Goal: Information Seeking & Learning: Learn about a topic

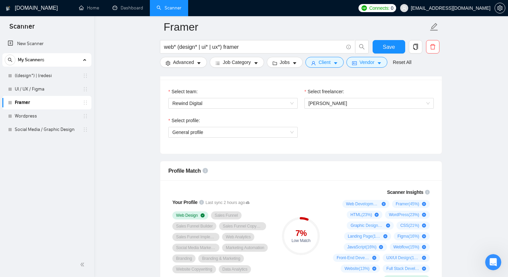
scroll to position [385, 0]
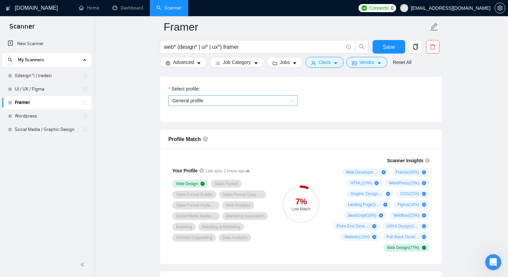
click at [268, 104] on span "General profile" at bounding box center [232, 100] width 121 height 10
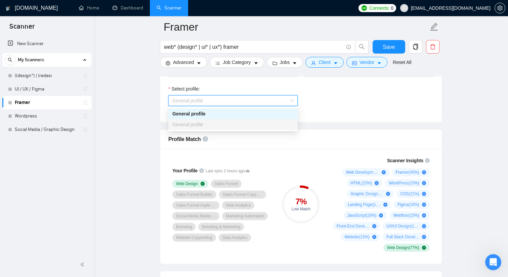
click at [242, 112] on div "General profile" at bounding box center [232, 113] width 121 height 7
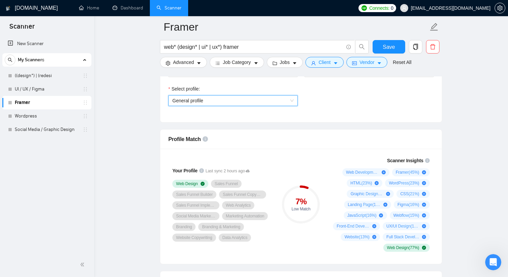
click at [230, 102] on span "General profile" at bounding box center [232, 100] width 121 height 10
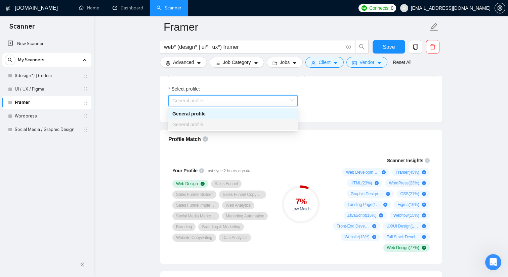
click at [224, 126] on div "General profile" at bounding box center [232, 124] width 121 height 7
click at [290, 112] on div "General profile" at bounding box center [232, 113] width 121 height 7
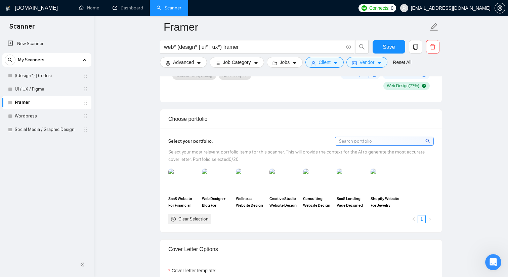
scroll to position [581, 0]
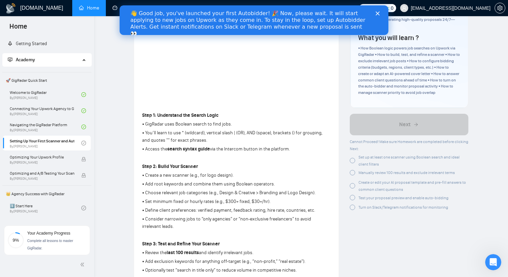
scroll to position [116, 0]
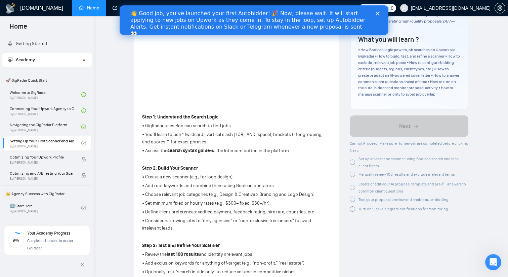
click at [379, 15] on icon "Close" at bounding box center [378, 13] width 4 height 4
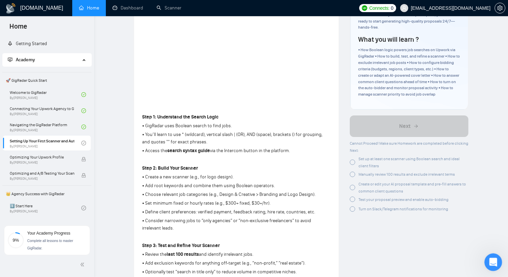
click at [492, 258] on icon "Open Intercom Messenger" at bounding box center [492, 260] width 11 height 11
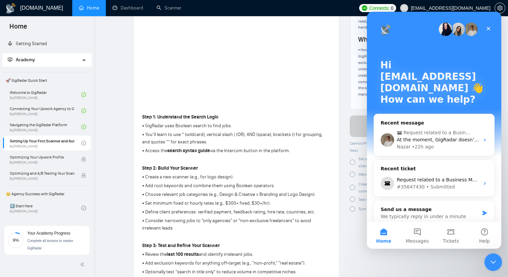
click at [492, 258] on icon "Close Intercom Messenger" at bounding box center [492, 261] width 8 height 8
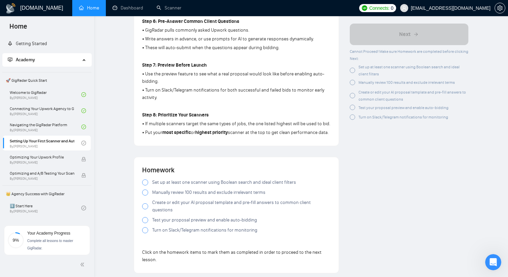
scroll to position [449, 0]
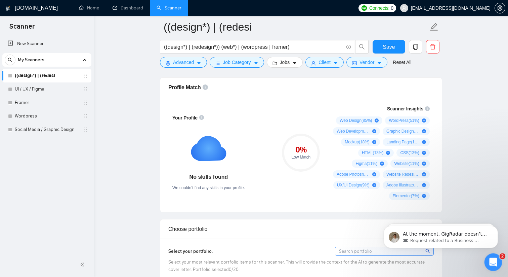
click at [489, 258] on icon "Open Intercom Messenger" at bounding box center [492, 260] width 11 height 11
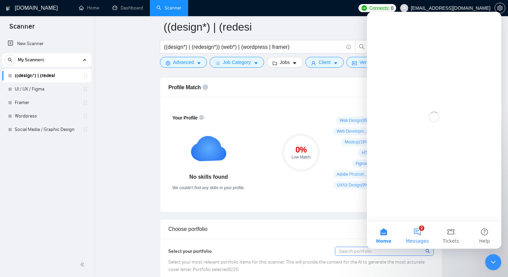
click at [416, 236] on button "2 Messages" at bounding box center [418, 235] width 34 height 27
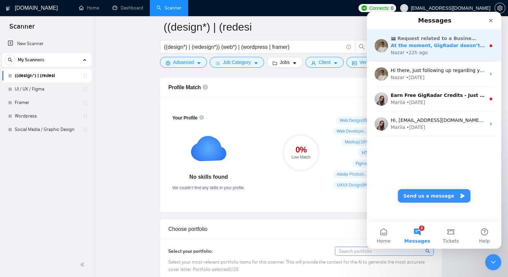
click at [421, 56] on div "• 22h ago" at bounding box center [417, 52] width 22 height 7
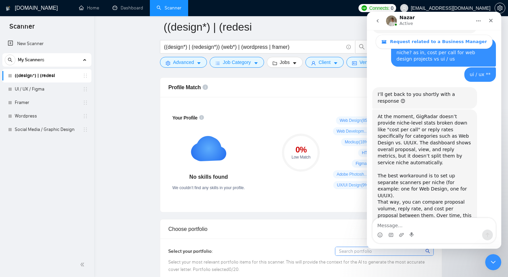
scroll to position [595, 0]
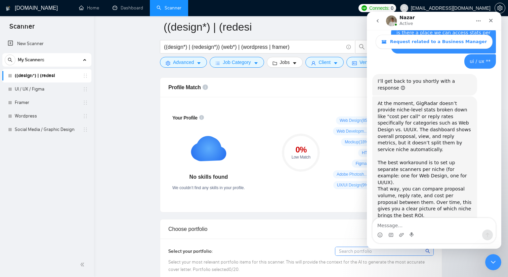
click at [378, 19] on icon "go back" at bounding box center [378, 20] width 2 height 3
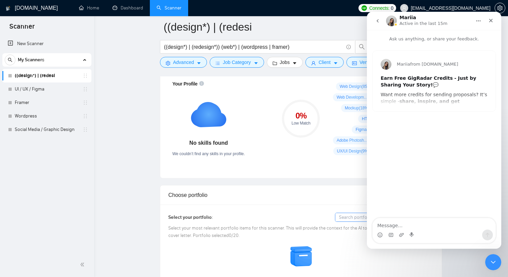
scroll to position [431, 0]
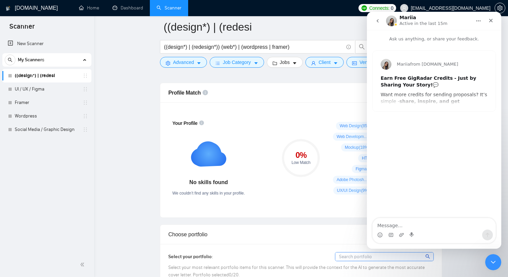
click at [376, 19] on icon "go back" at bounding box center [377, 20] width 5 height 5
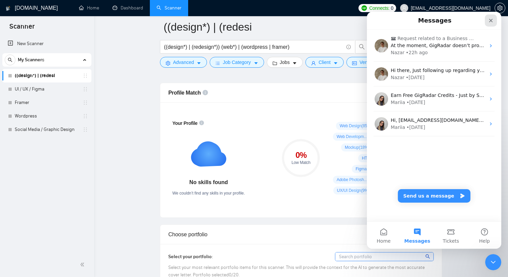
click at [489, 21] on icon "Close" at bounding box center [490, 20] width 5 height 5
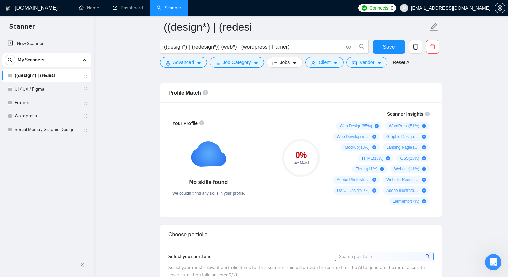
scroll to position [0, 0]
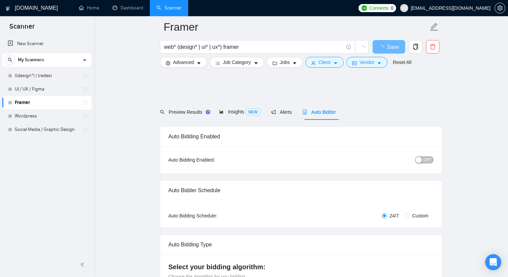
scroll to position [581, 0]
